Goal: Information Seeking & Learning: Learn about a topic

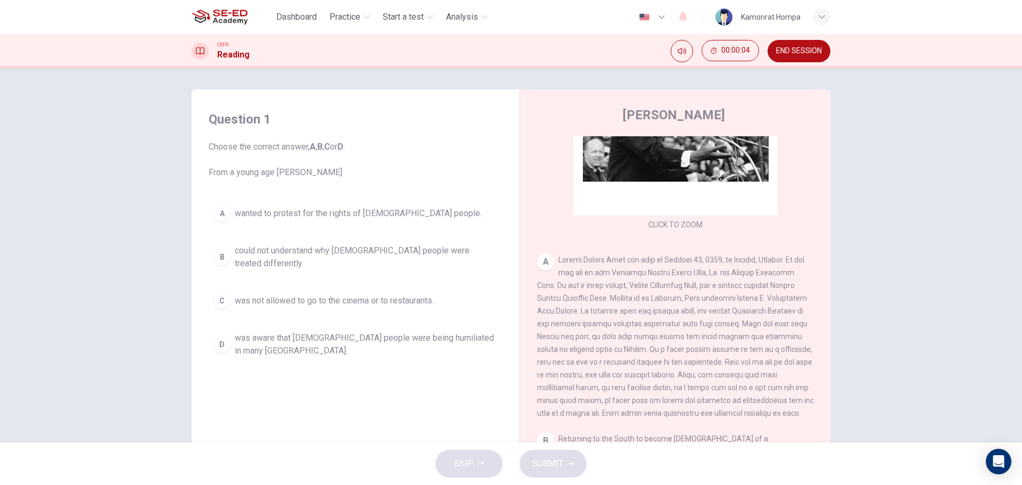
scroll to position [192, 0]
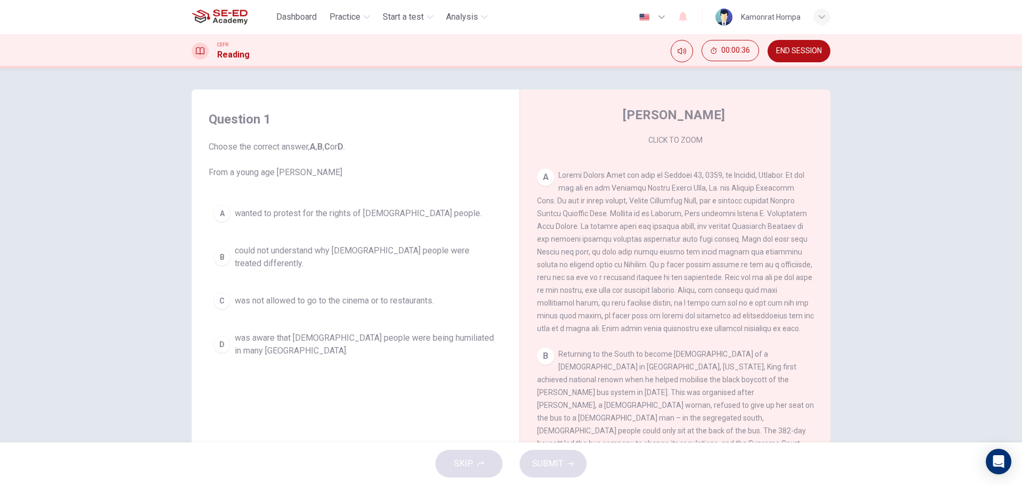
drag, startPoint x: 829, startPoint y: 236, endPoint x: 822, endPoint y: 228, distance: 11.3
click at [822, 228] on div "Question 1 Choose the correct answer, A , B , C or D . From a young age [PERSON…" at bounding box center [511, 274] width 673 height 370
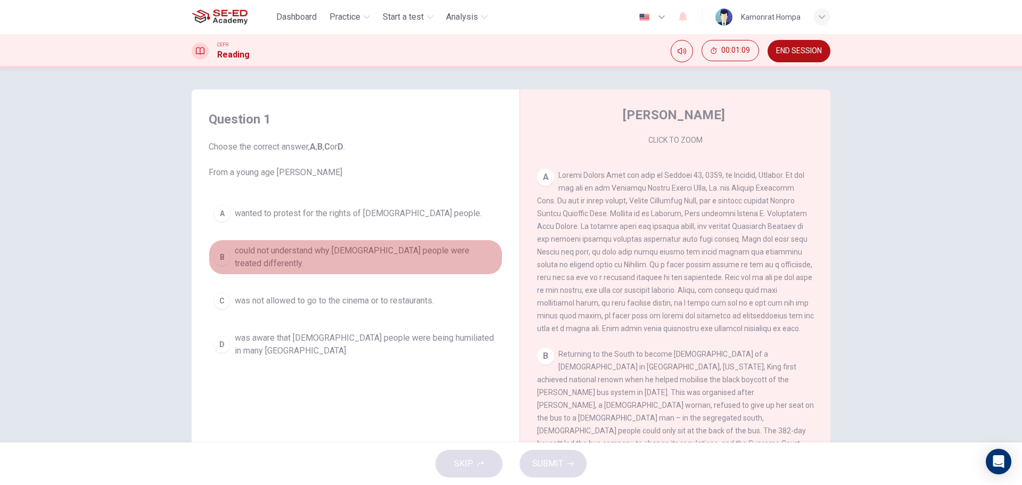
click at [436, 258] on span "could not understand why [DEMOGRAPHIC_DATA] people were treated differently." at bounding box center [366, 257] width 263 height 26
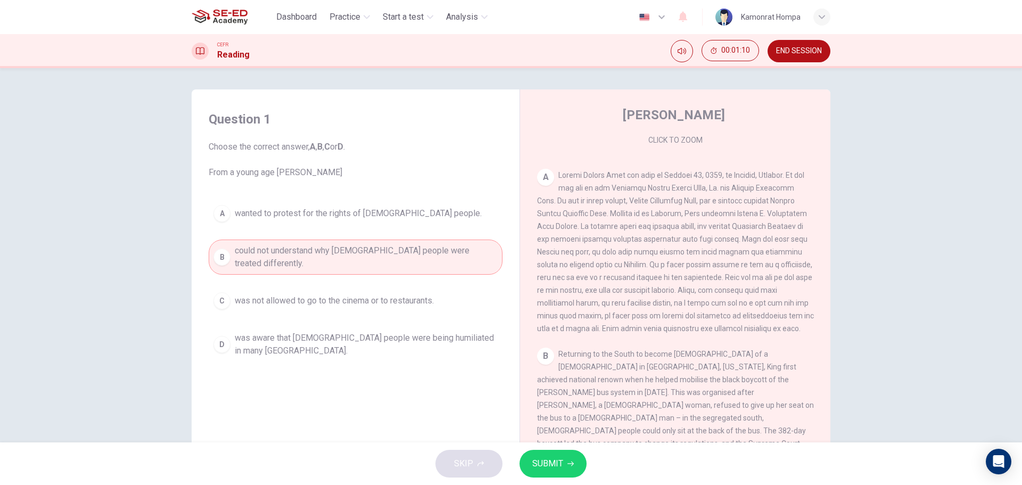
click at [573, 468] on button "SUBMIT" at bounding box center [553, 464] width 67 height 28
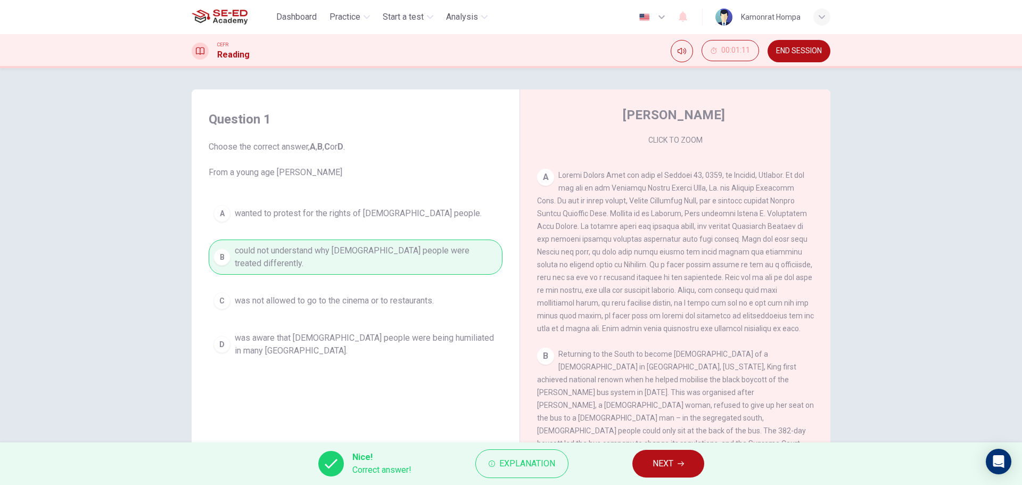
click at [676, 471] on button "NEXT" at bounding box center [669, 464] width 72 height 28
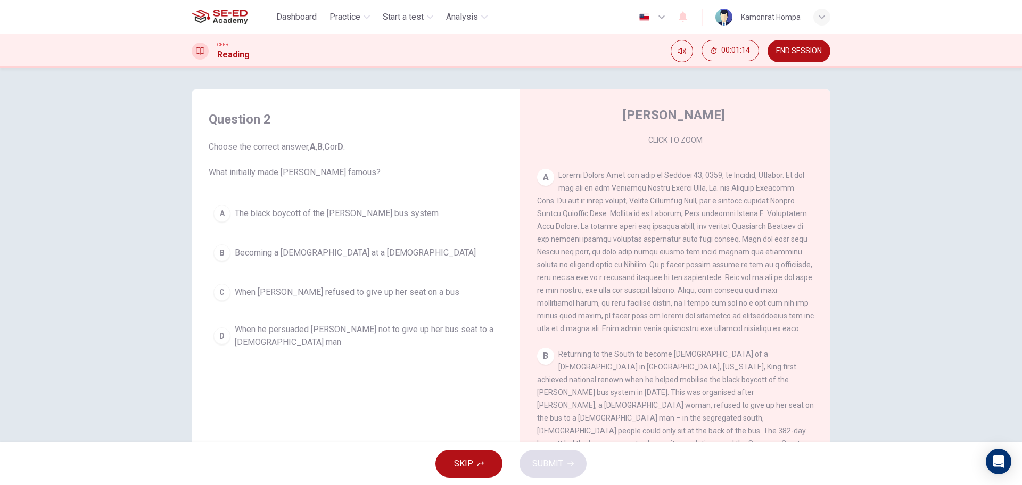
drag, startPoint x: 828, startPoint y: 244, endPoint x: 833, endPoint y: 264, distance: 20.8
click at [833, 264] on div "Question 2 Choose the correct answer, A , B , C or D . What initially made [PER…" at bounding box center [511, 274] width 673 height 370
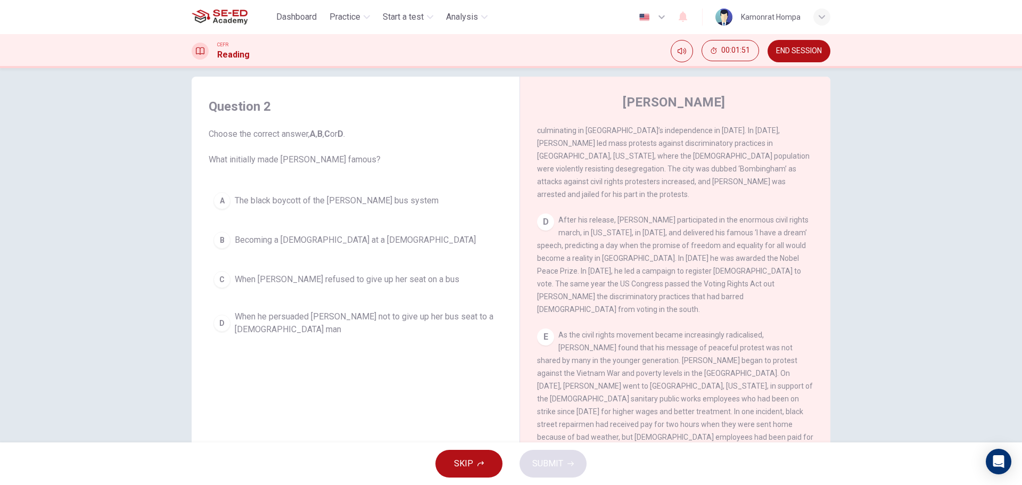
scroll to position [428, 0]
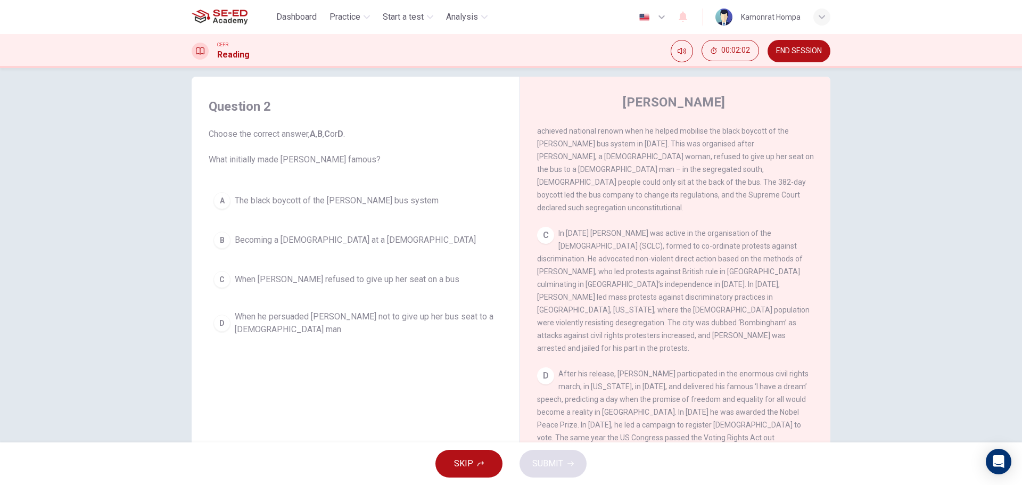
drag, startPoint x: 828, startPoint y: 305, endPoint x: 831, endPoint y: 324, distance: 19.4
click at [831, 324] on div "Question 2 Choose the correct answer, A , B , C or D . What initially made [PER…" at bounding box center [511, 262] width 673 height 370
drag, startPoint x: 827, startPoint y: 314, endPoint x: 830, endPoint y: 321, distance: 7.2
click at [830, 321] on div "Question 2 Choose the correct answer, A , B , C or D . What initially made [PER…" at bounding box center [511, 262] width 673 height 370
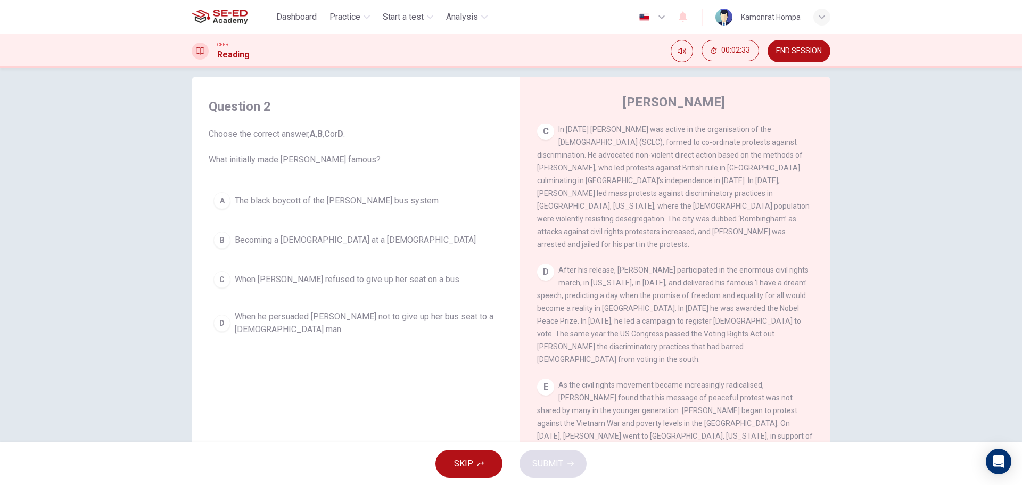
scroll to position [607, 0]
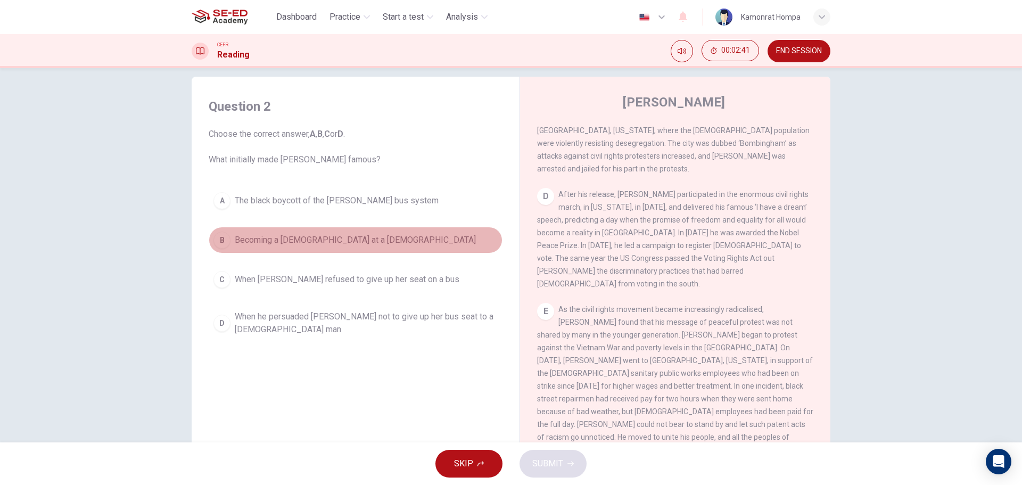
click at [298, 240] on span "Becoming a [DEMOGRAPHIC_DATA] at a [DEMOGRAPHIC_DATA]" at bounding box center [355, 240] width 241 height 13
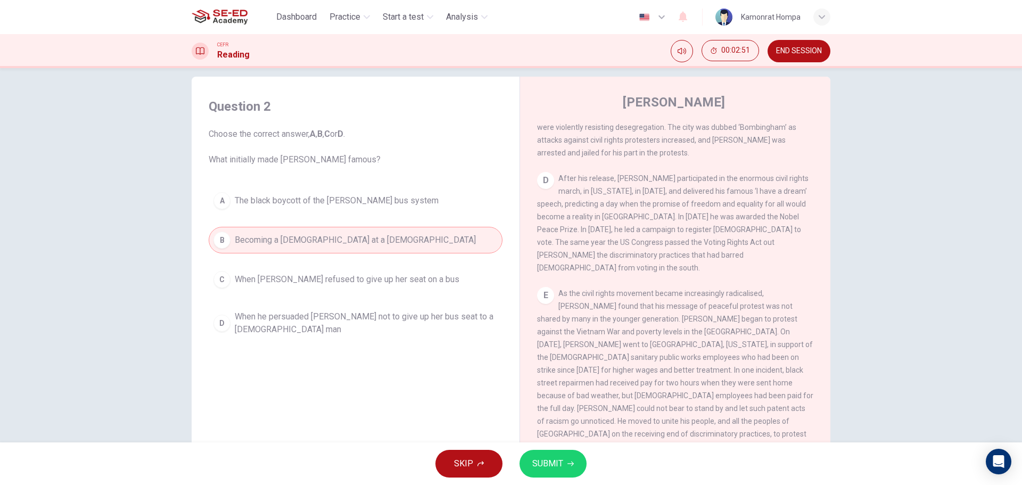
scroll to position [683, 0]
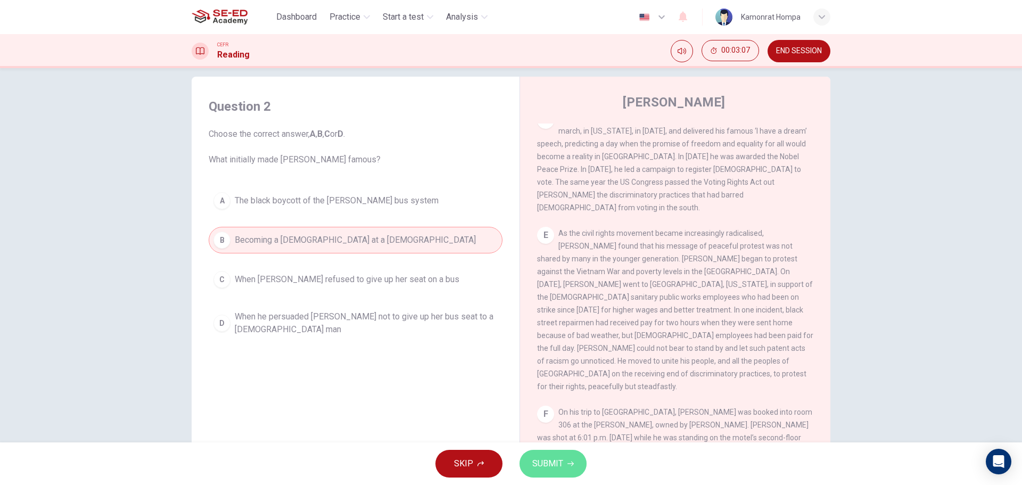
click at [576, 460] on button "SUBMIT" at bounding box center [553, 464] width 67 height 28
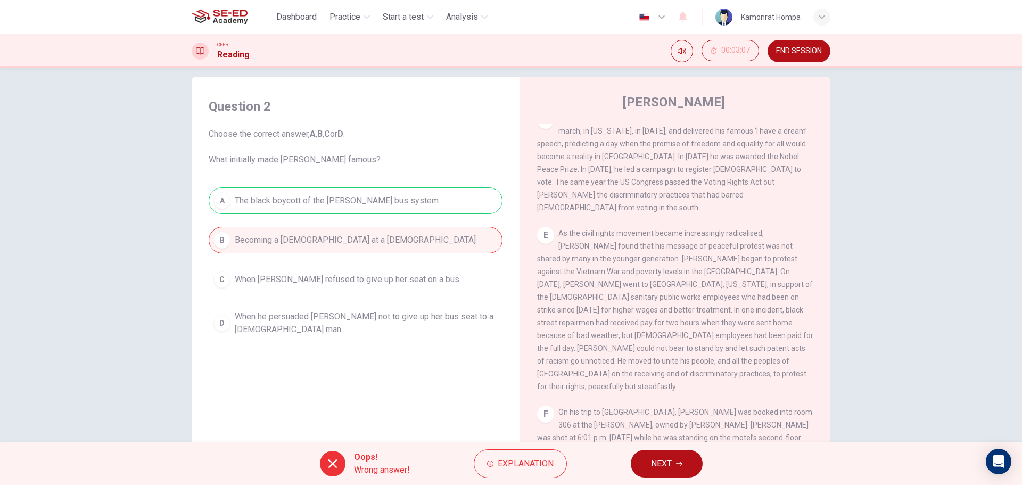
click at [523, 481] on div "Oops! Wrong answer! Explanation NEXT" at bounding box center [511, 463] width 1022 height 43
click at [530, 463] on span "Explanation" at bounding box center [526, 463] width 56 height 15
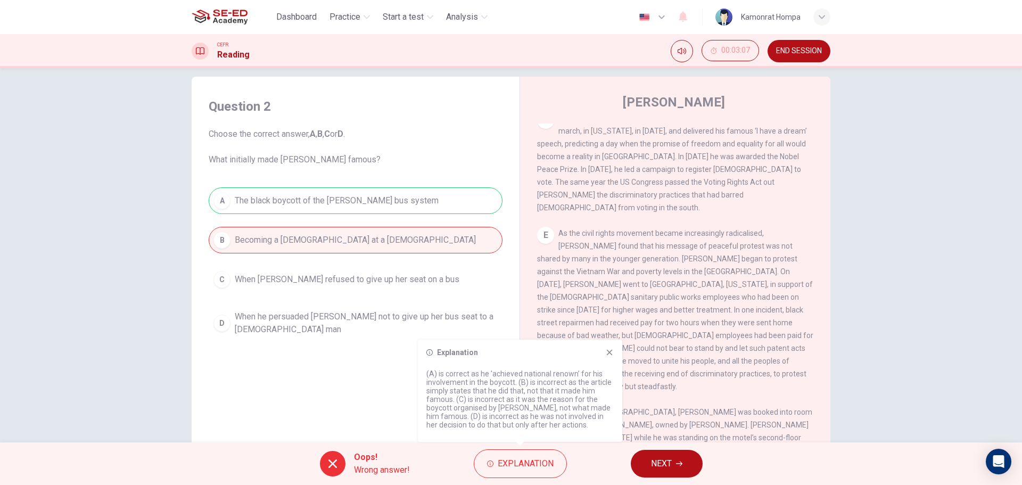
click at [610, 349] on icon at bounding box center [609, 352] width 9 height 9
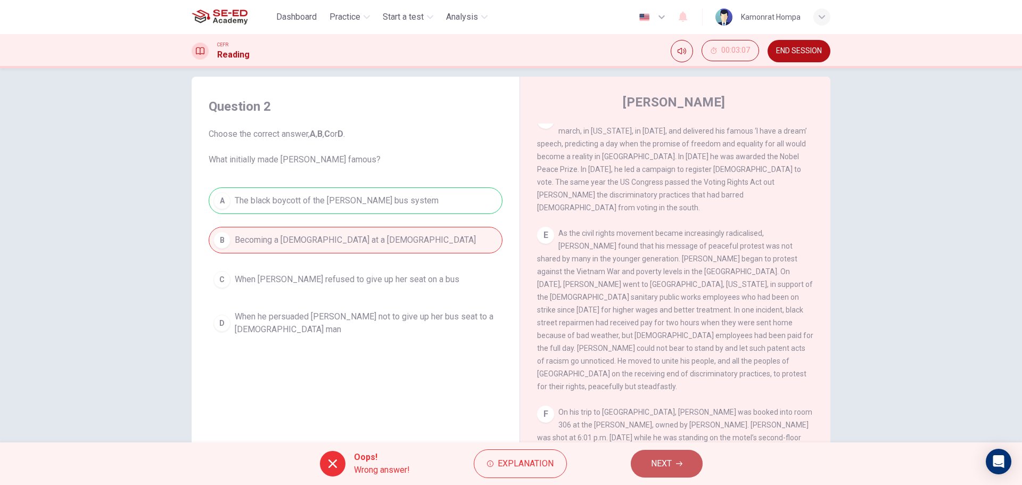
click at [666, 464] on span "NEXT" at bounding box center [661, 463] width 21 height 15
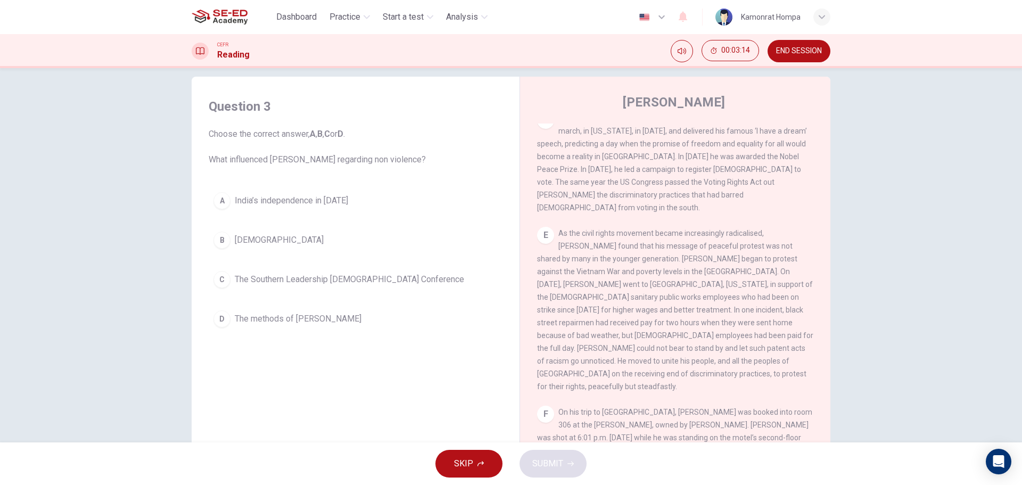
drag, startPoint x: 817, startPoint y: 383, endPoint x: 831, endPoint y: 283, distance: 101.1
click at [837, 259] on div "Question 3 Choose the correct answer, A , B , C or D . What influenced [PERSON_…" at bounding box center [511, 262] width 673 height 370
click at [819, 352] on div "CLICK TO ZOOM Click to Zoom A B Returning to the South to become [DEMOGRAPHIC_D…" at bounding box center [682, 285] width 291 height 323
drag, startPoint x: 820, startPoint y: 359, endPoint x: 820, endPoint y: 366, distance: 6.9
click at [820, 366] on div "CLICK TO ZOOM Click to Zoom A B Returning to the South to become [DEMOGRAPHIC_D…" at bounding box center [682, 285] width 291 height 323
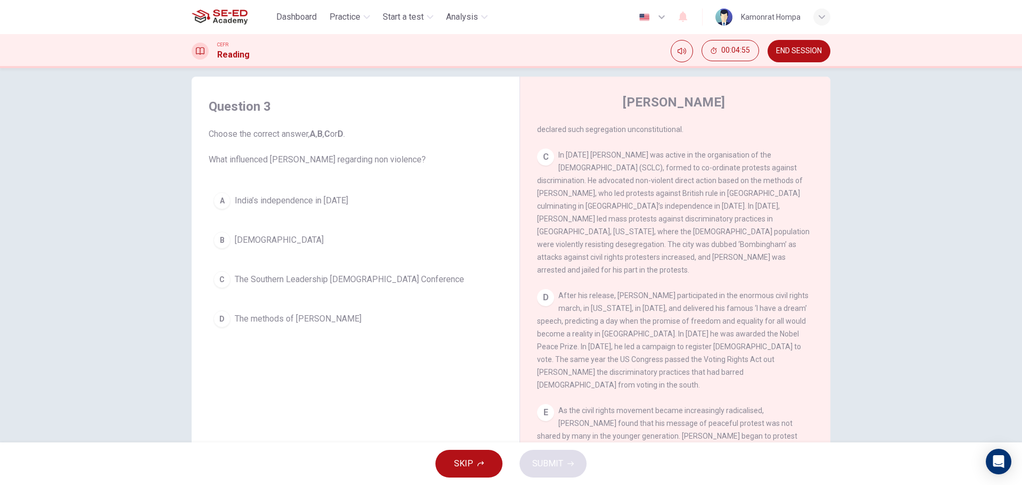
scroll to position [523, 0]
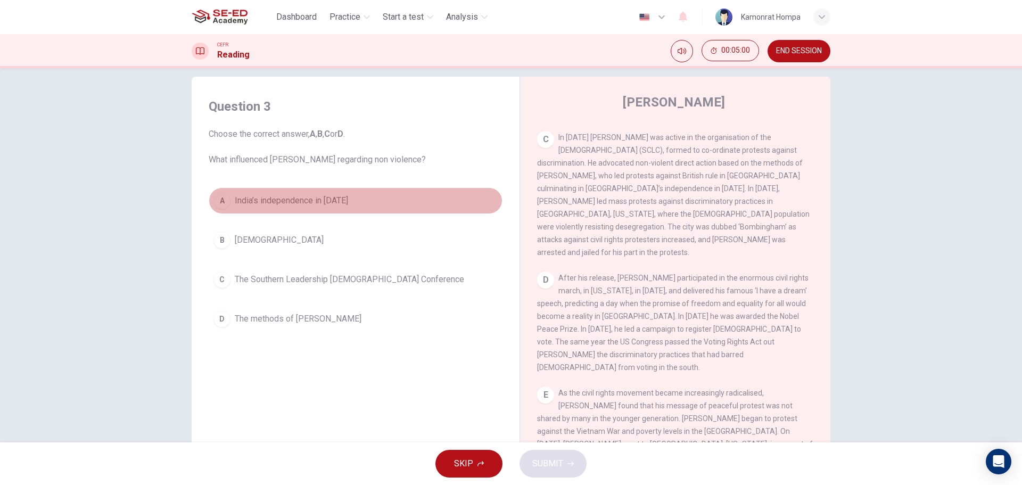
click at [316, 201] on span "India’s independence in [DATE]" at bounding box center [291, 200] width 113 height 13
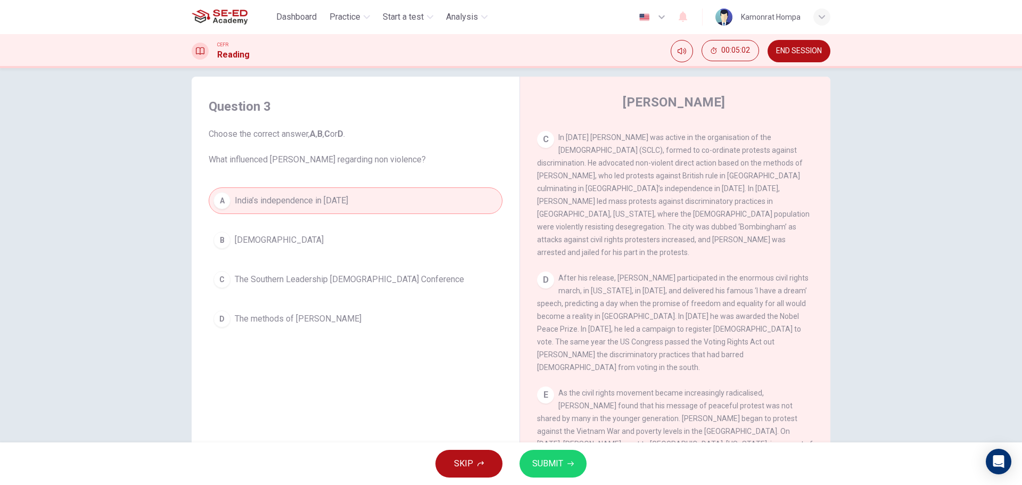
click at [360, 282] on span "The Southern Leadership [DEMOGRAPHIC_DATA] Conference" at bounding box center [349, 279] width 229 height 13
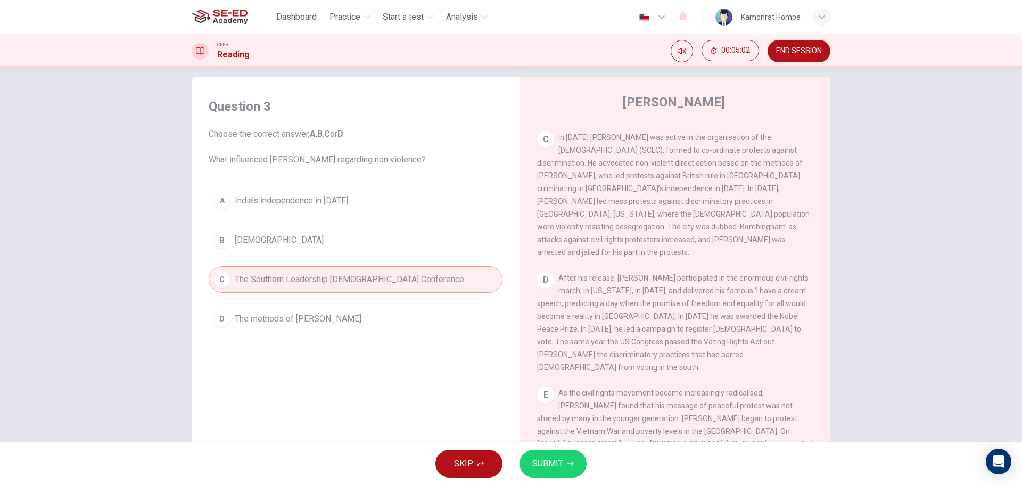
drag, startPoint x: 560, startPoint y: 484, endPoint x: 560, endPoint y: 472, distance: 11.7
click at [560, 472] on div "SKIP SUBMIT" at bounding box center [511, 463] width 1022 height 43
click at [562, 472] on button "SUBMIT" at bounding box center [553, 464] width 67 height 28
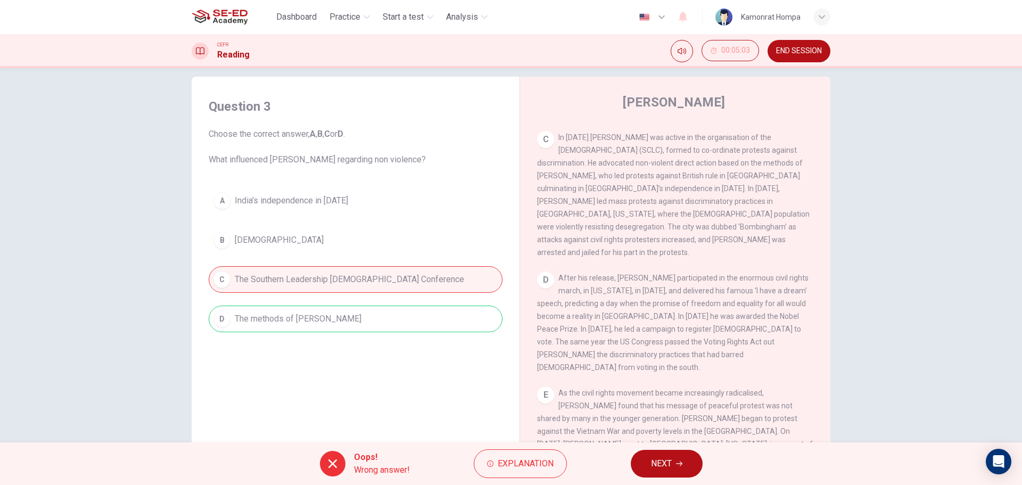
click at [658, 465] on span "NEXT" at bounding box center [661, 463] width 21 height 15
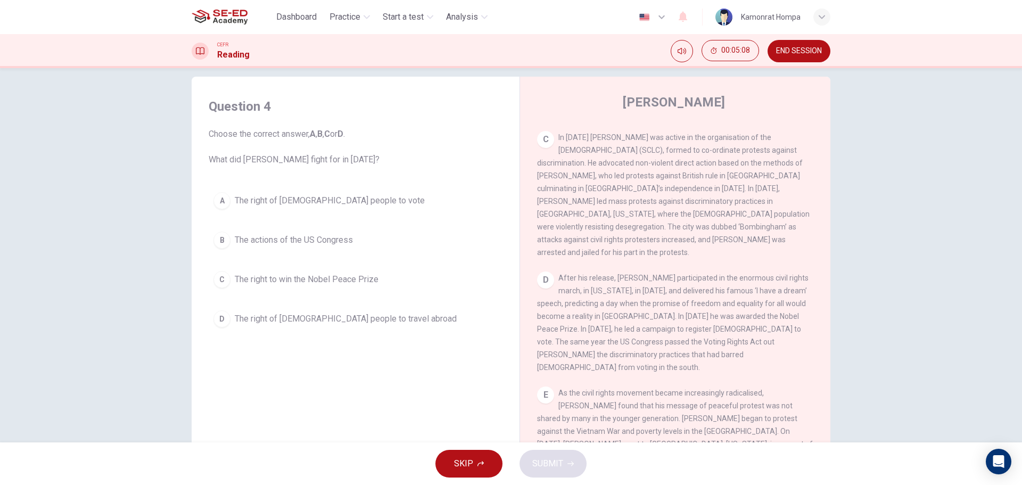
drag, startPoint x: 819, startPoint y: 348, endPoint x: 813, endPoint y: 364, distance: 17.4
click at [813, 364] on div "CLICK TO ZOOM Click to Zoom A B Returning to the South to become [DEMOGRAPHIC_D…" at bounding box center [682, 285] width 291 height 323
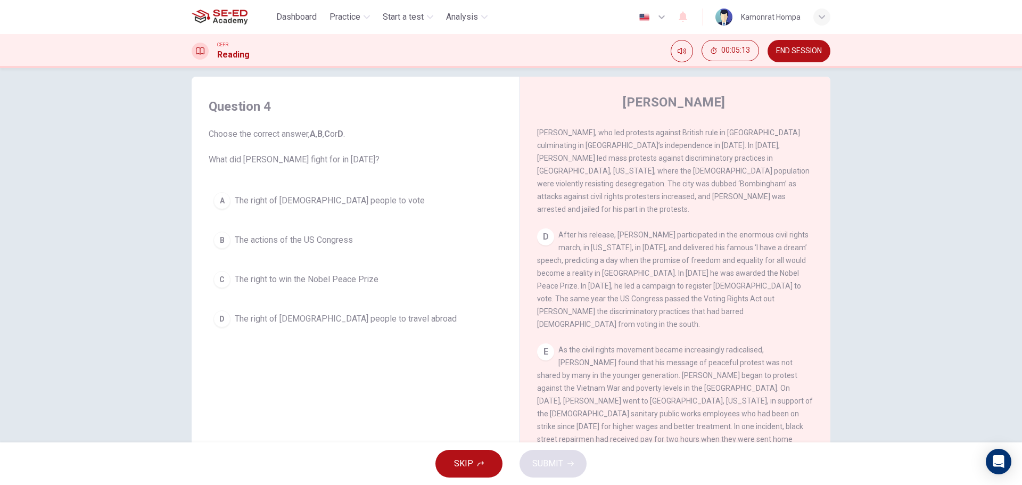
scroll to position [568, 0]
click at [351, 207] on button "A The right of [DEMOGRAPHIC_DATA] people to vote" at bounding box center [356, 200] width 294 height 27
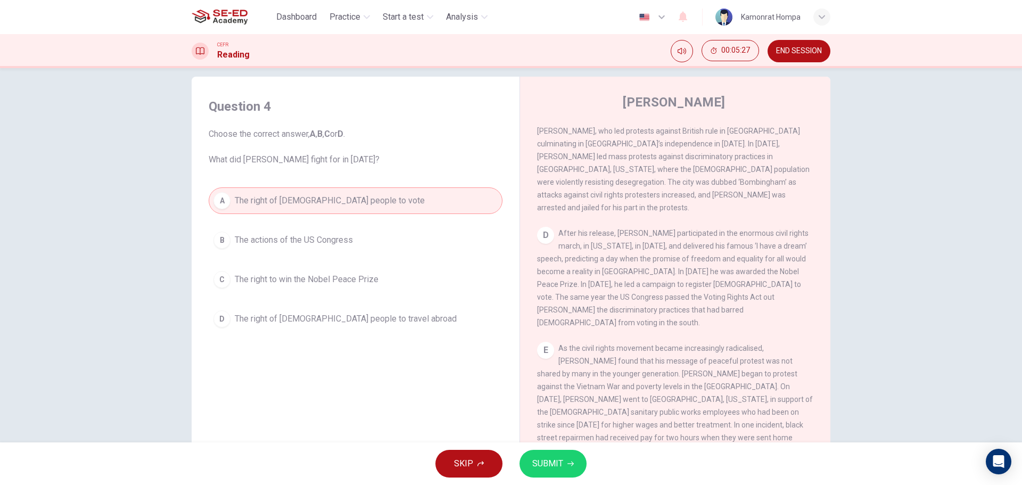
click at [565, 473] on button "SUBMIT" at bounding box center [553, 464] width 67 height 28
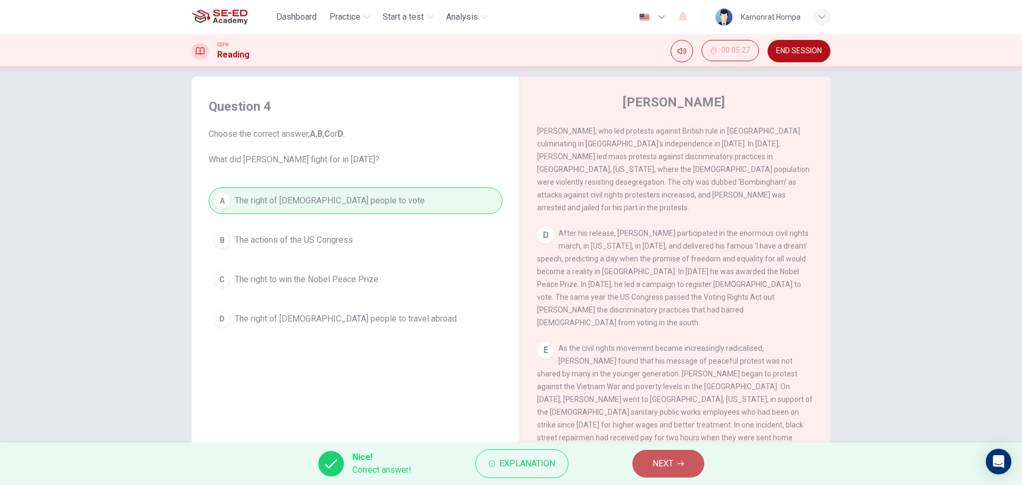
click at [658, 470] on span "NEXT" at bounding box center [663, 463] width 21 height 15
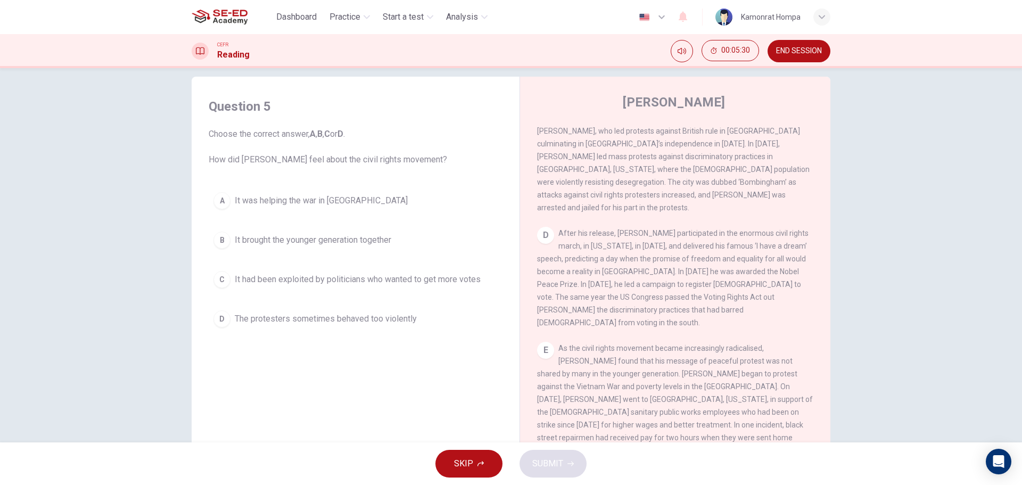
click at [818, 356] on div "CLICK TO ZOOM Click to Zoom A B Returning to the South to become [DEMOGRAPHIC_D…" at bounding box center [682, 285] width 291 height 323
drag, startPoint x: 809, startPoint y: 356, endPoint x: 815, endPoint y: 360, distance: 7.2
click at [813, 359] on div "CLICK TO ZOOM Click to Zoom A B Returning to the South to become [DEMOGRAPHIC_D…" at bounding box center [682, 285] width 291 height 323
drag, startPoint x: 819, startPoint y: 361, endPoint x: 818, endPoint y: 379, distance: 17.6
click at [818, 379] on div "CLICK TO ZOOM Click to Zoom A B Returning to the South to become [DEMOGRAPHIC_D…" at bounding box center [682, 285] width 291 height 323
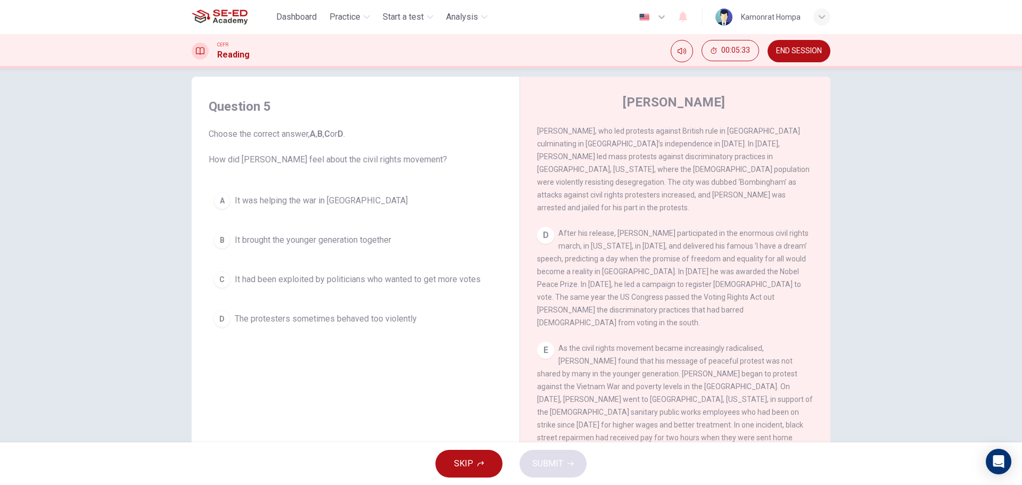
click at [817, 365] on div "CLICK TO ZOOM Click to Zoom A B Returning to the South to become [DEMOGRAPHIC_D…" at bounding box center [682, 285] width 291 height 323
click at [367, 250] on button "B It brought the younger generation together" at bounding box center [356, 240] width 294 height 27
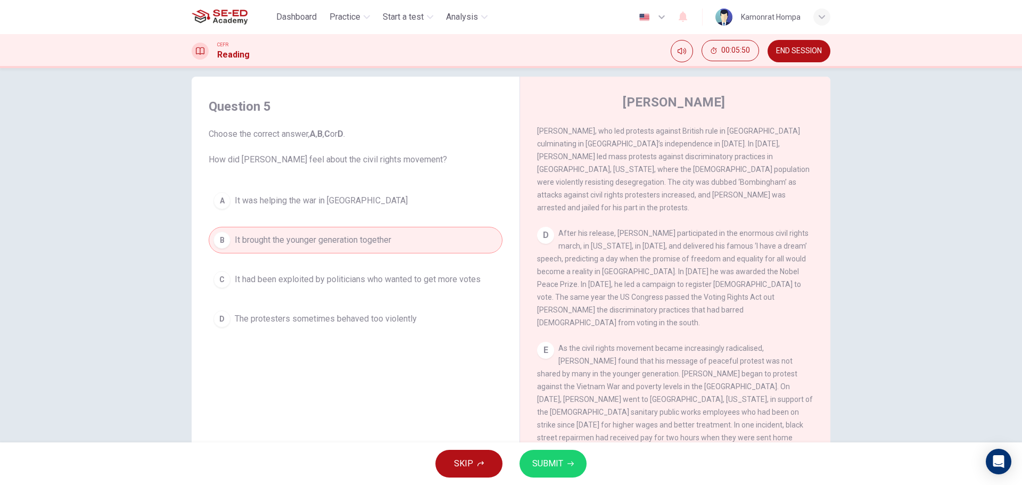
drag, startPoint x: 421, startPoint y: 289, endPoint x: 471, endPoint y: 335, distance: 67.8
click at [421, 289] on button "C It had been exploited by politicians who wanted to get more votes" at bounding box center [356, 279] width 294 height 27
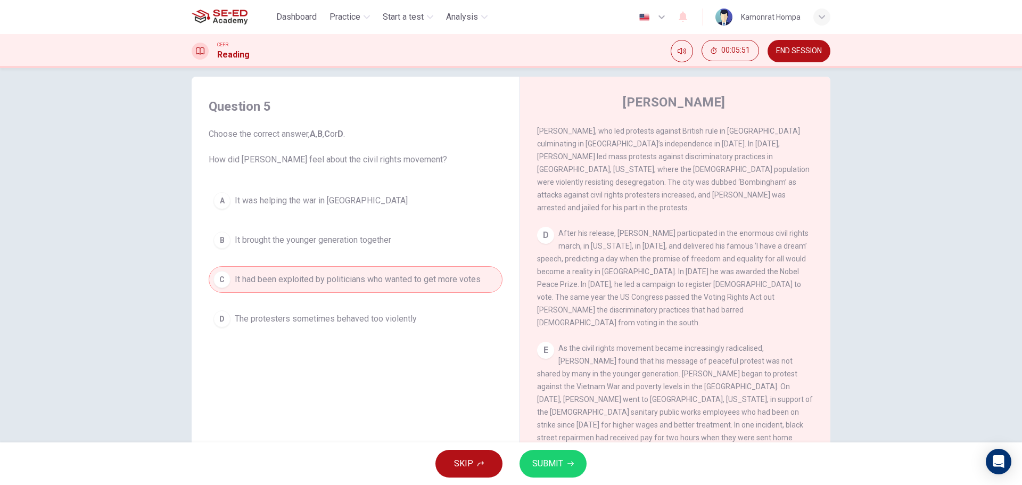
click at [572, 460] on button "SUBMIT" at bounding box center [553, 464] width 67 height 28
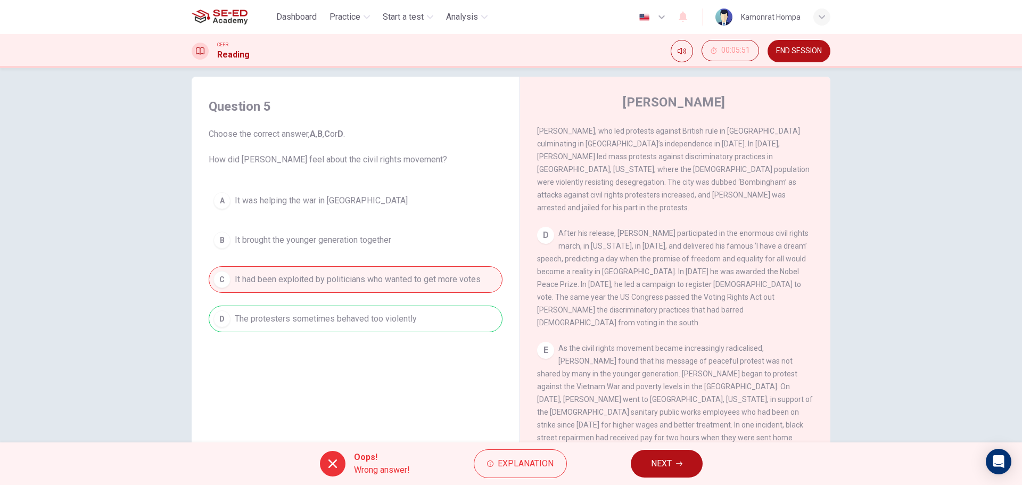
click at [669, 453] on button "NEXT" at bounding box center [667, 464] width 72 height 28
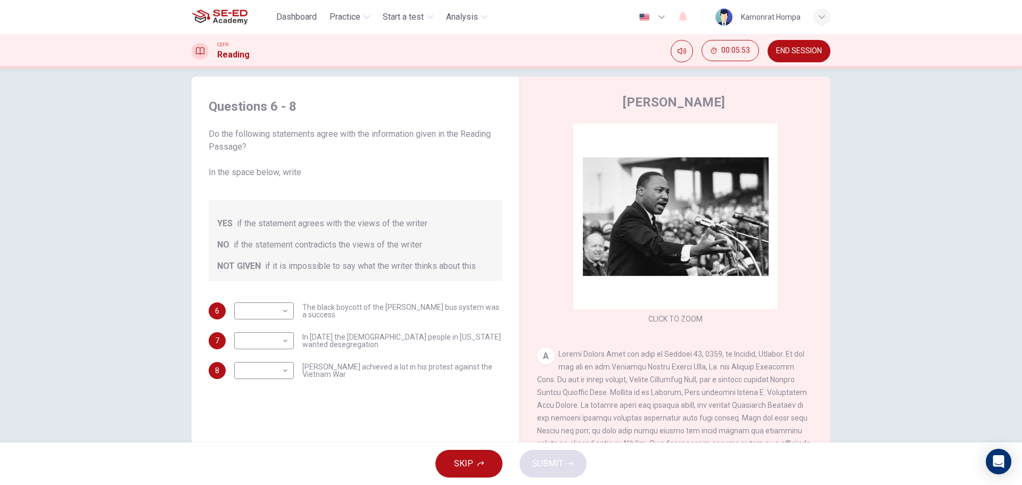
drag, startPoint x: 232, startPoint y: 15, endPoint x: 554, endPoint y: 64, distance: 325.3
click at [232, 15] on img at bounding box center [220, 16] width 56 height 21
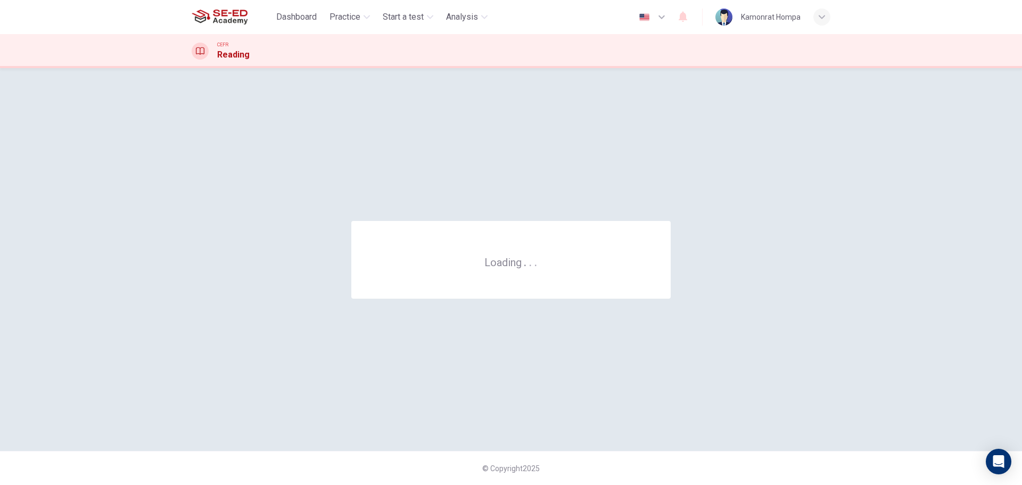
scroll to position [0, 0]
